Goal: Information Seeking & Learning: Learn about a topic

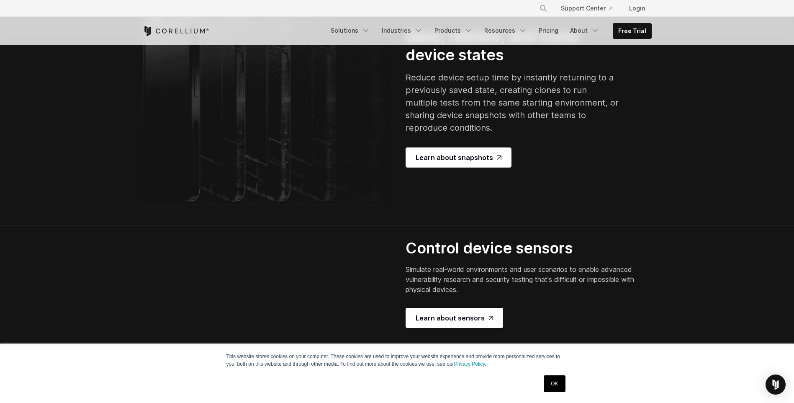
scroll to position [1466, 0]
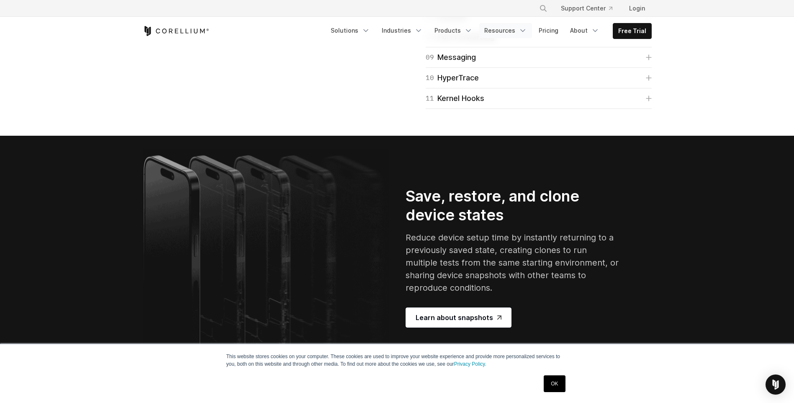
click at [513, 29] on link "Resources" at bounding box center [506, 30] width 53 height 15
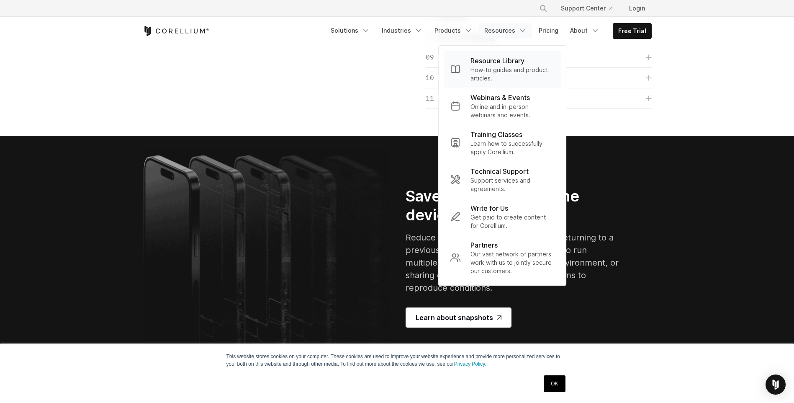
click at [511, 67] on p "How-to guides and product articles." at bounding box center [513, 74] width 84 height 17
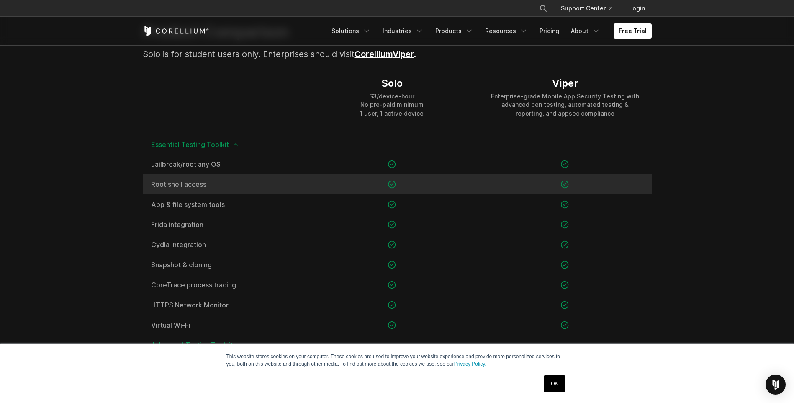
scroll to position [586, 0]
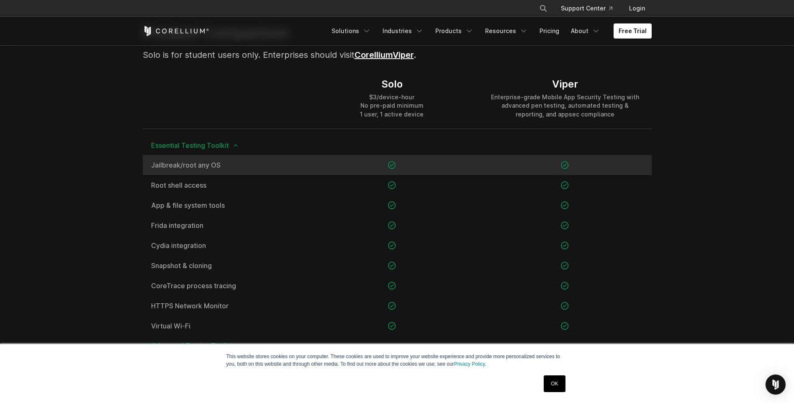
click at [191, 166] on span "Jailbreak/root any OS" at bounding box center [224, 165] width 146 height 7
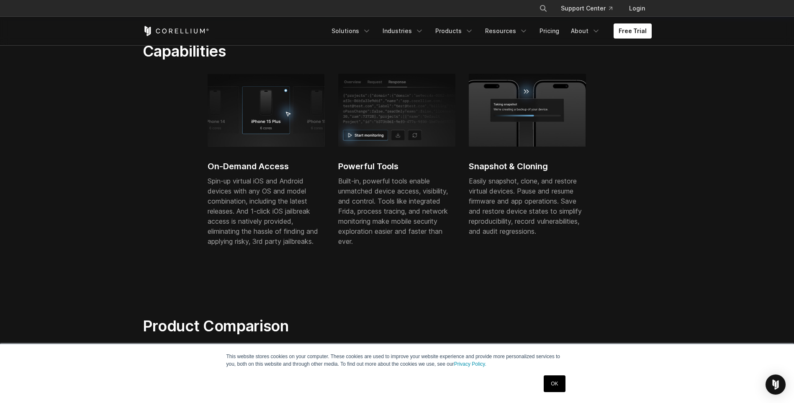
scroll to position [461, 0]
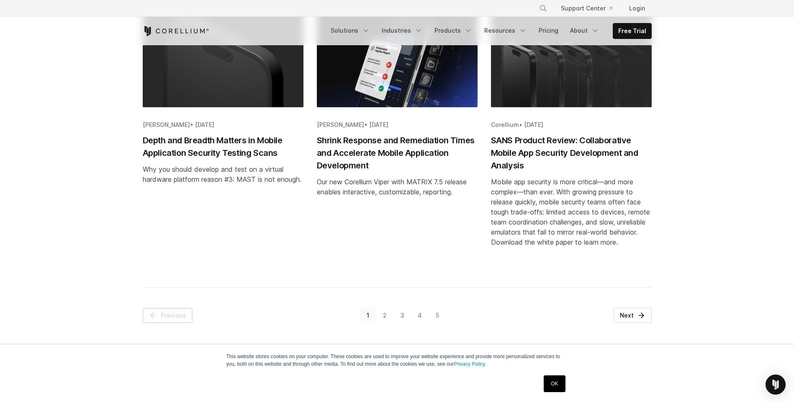
scroll to position [1005, 0]
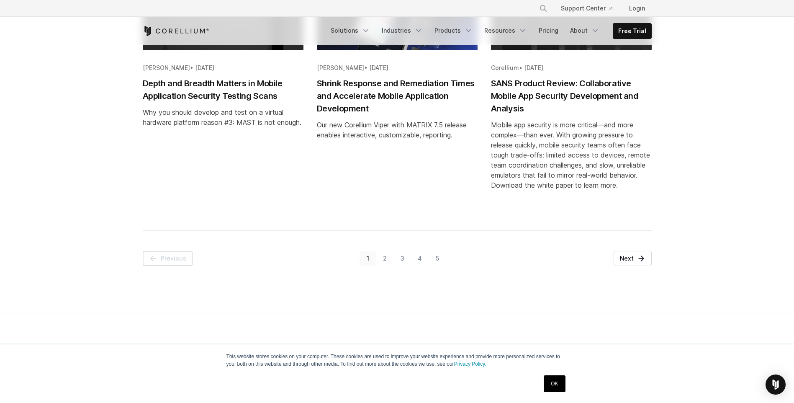
click at [383, 261] on link "2" at bounding box center [385, 258] width 18 height 15
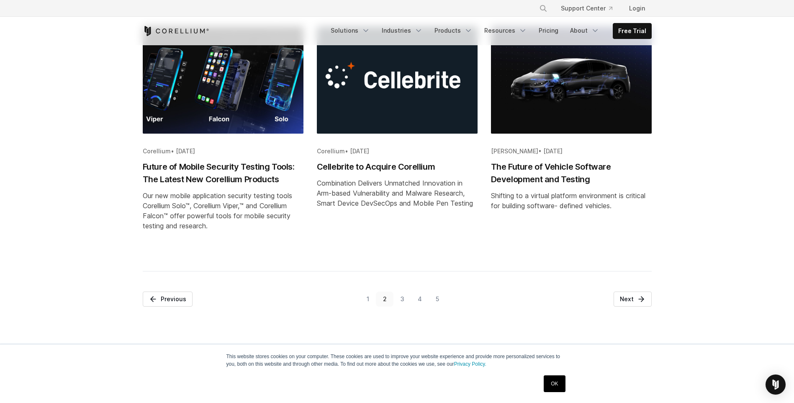
scroll to position [963, 0]
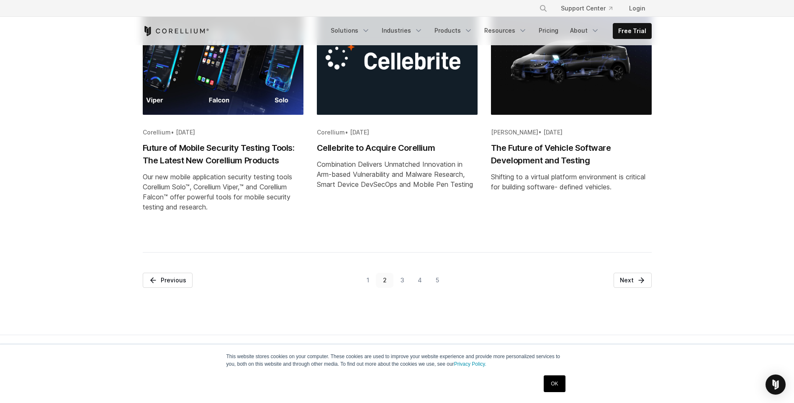
click at [404, 288] on link "3" at bounding box center [403, 280] width 18 height 15
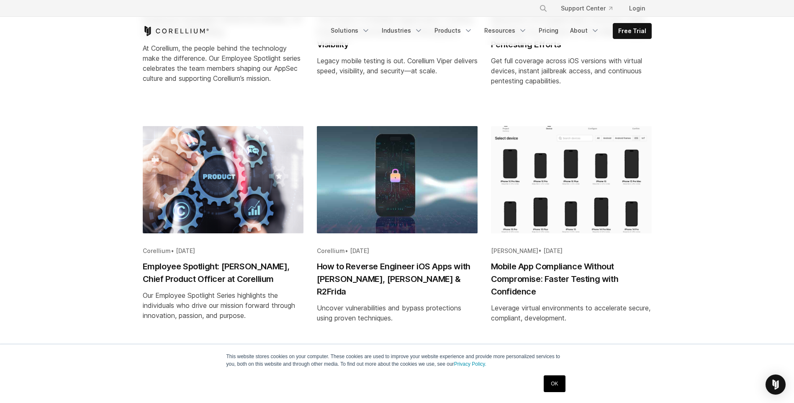
scroll to position [419, 0]
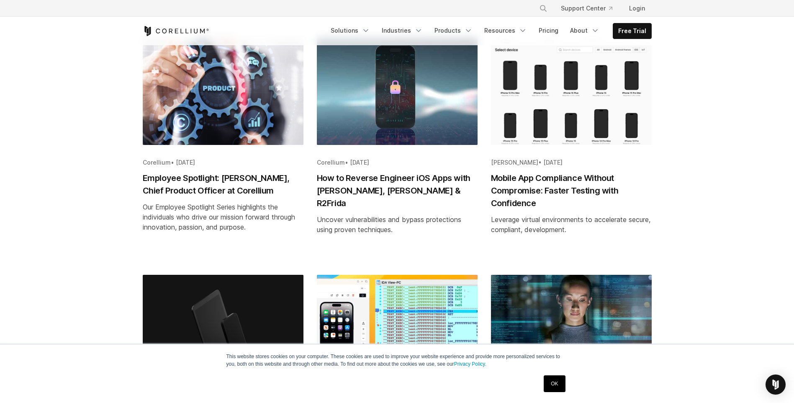
click at [364, 199] on h2 "How to Reverse Engineer iOS Apps with Hopper, Ghidra & R2Frida" at bounding box center [397, 191] width 161 height 38
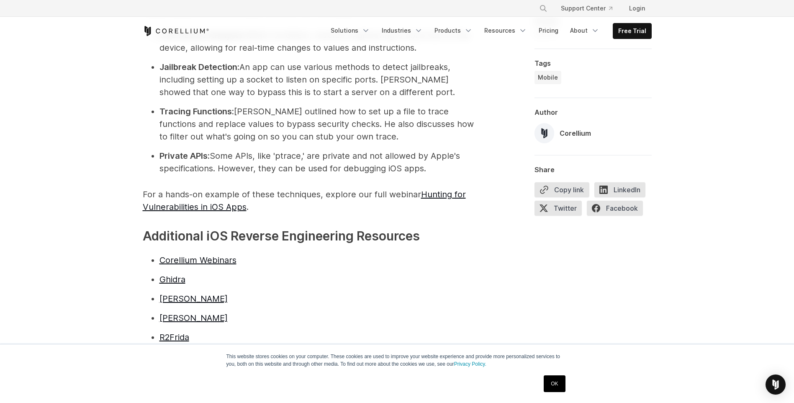
scroll to position [2094, 0]
